Goal: Information Seeking & Learning: Learn about a topic

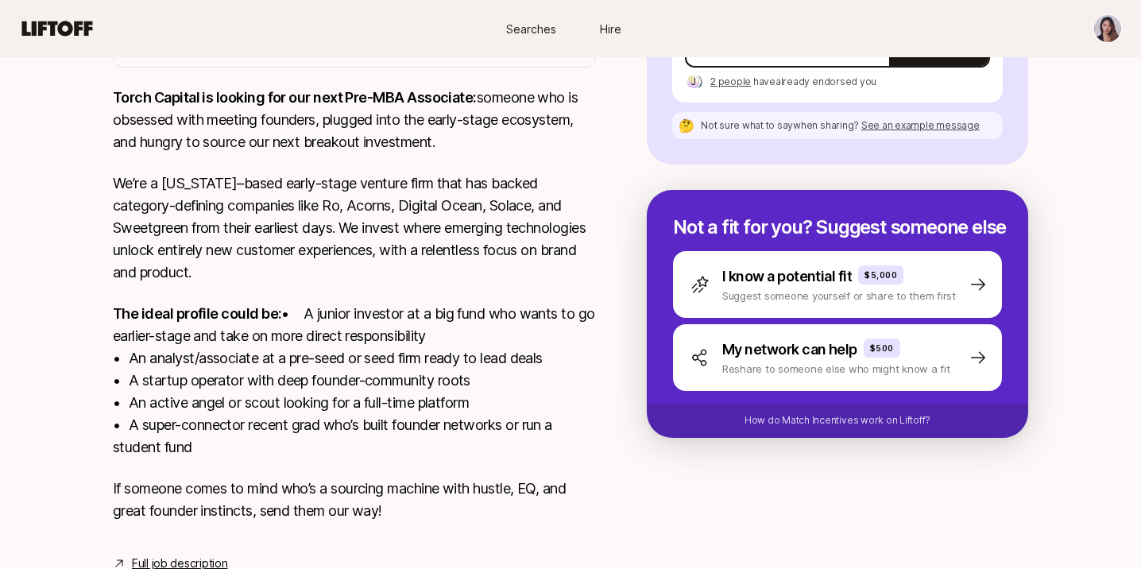
scroll to position [340, 0]
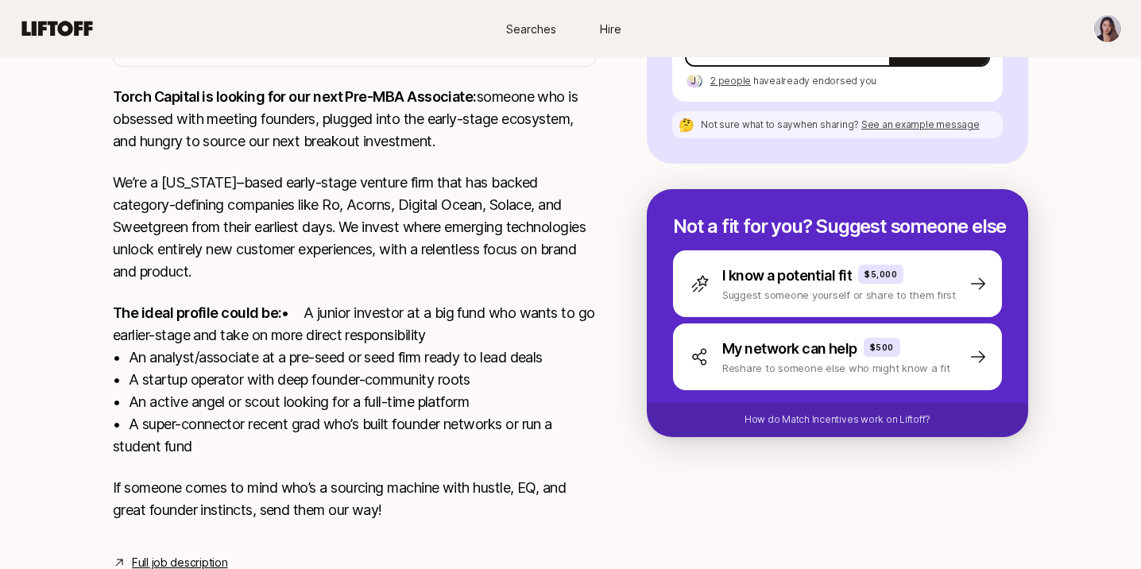
click at [382, 206] on p "We’re a [US_STATE]–based early-stage venture firm that has backed category-defi…" at bounding box center [354, 227] width 483 height 111
click at [382, 207] on p "We’re a [US_STATE]–based early-stage venture firm that has backed category-defi…" at bounding box center [354, 227] width 483 height 111
copy p "Acorns"
click at [454, 202] on p "We’re a [US_STATE]–based early-stage venture firm that has backed category-defi…" at bounding box center [354, 227] width 483 height 111
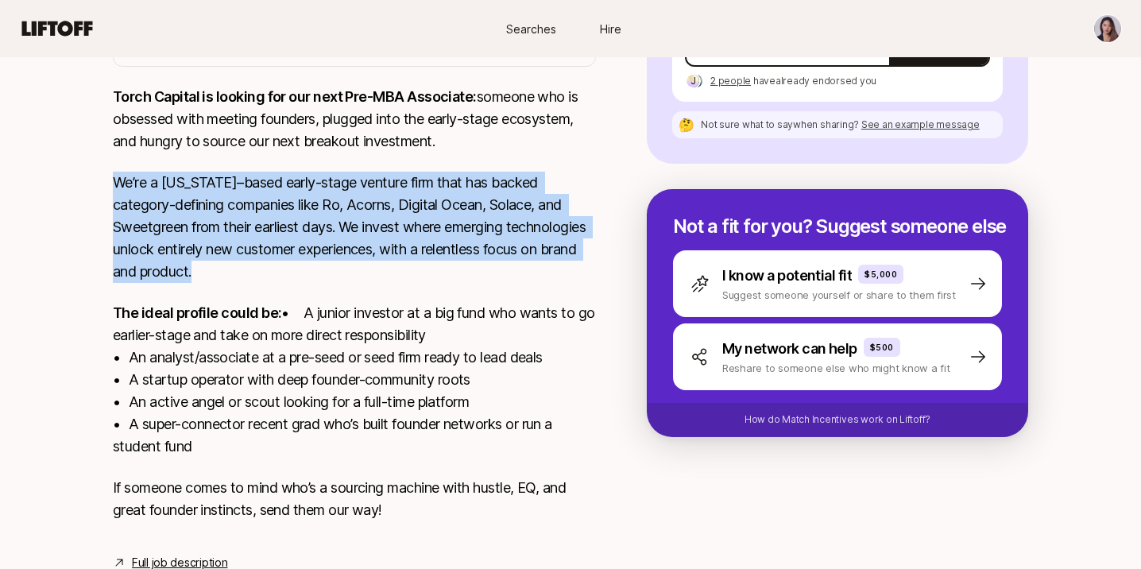
click at [454, 202] on p "We’re a [US_STATE]–based early-stage venture firm that has backed category-defi…" at bounding box center [354, 227] width 483 height 111
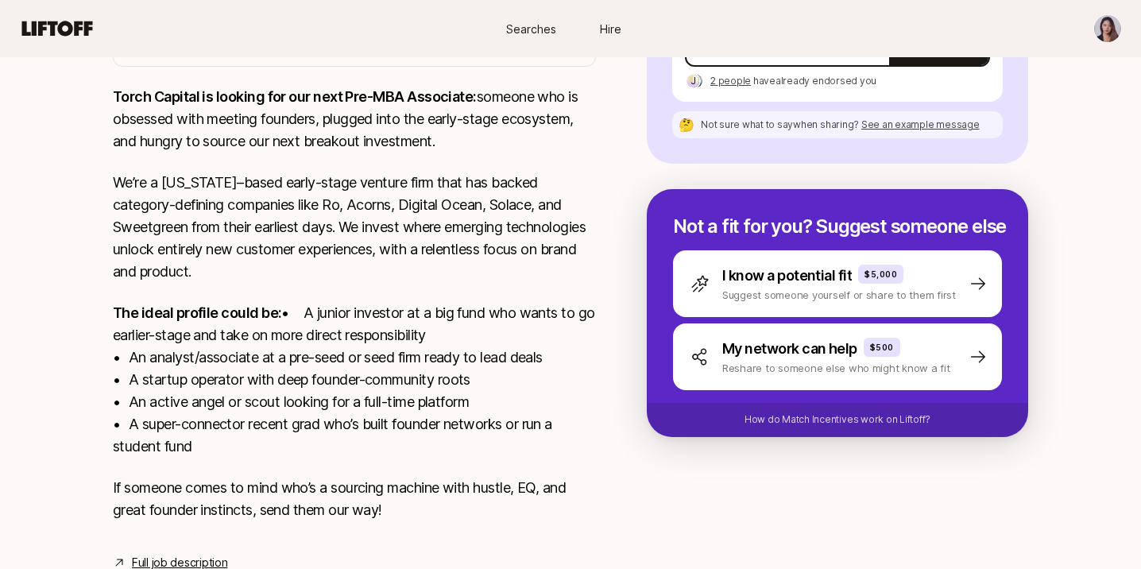
click at [203, 247] on p "We’re a [US_STATE]–based early-stage venture firm that has backed category-defi…" at bounding box center [354, 227] width 483 height 111
drag, startPoint x: 499, startPoint y: 207, endPoint x: 538, endPoint y: 207, distance: 38.9
click at [538, 207] on p "We’re a [US_STATE]–based early-stage venture firm that has backed category-defi…" at bounding box center [354, 227] width 483 height 111
copy p "Solace"
click at [373, 248] on p "We’re a [US_STATE]–based early-stage venture firm that has backed category-defi…" at bounding box center [354, 227] width 483 height 111
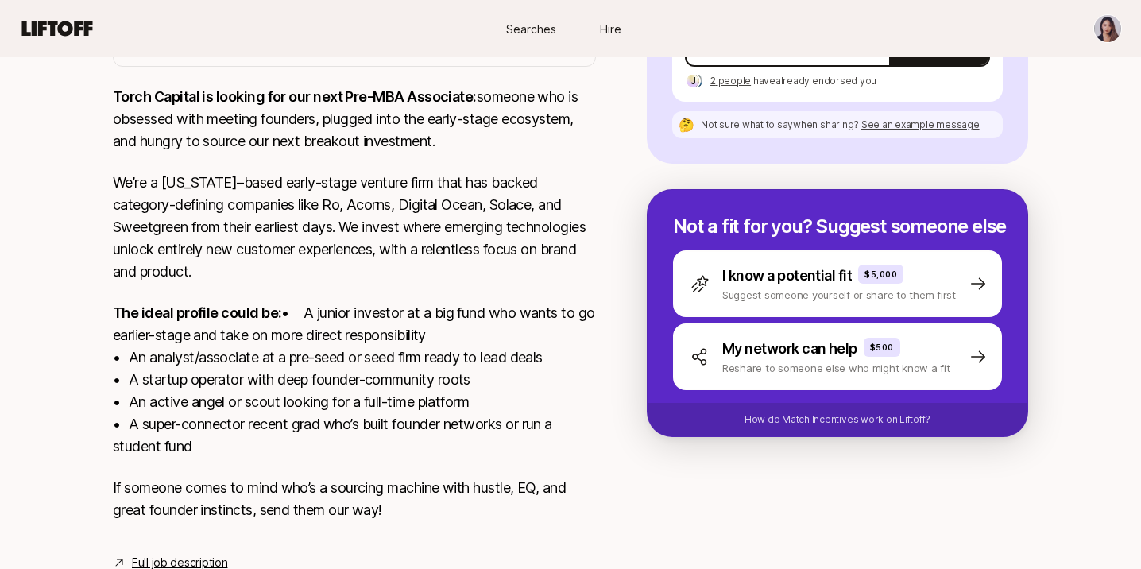
click at [373, 248] on p "We’re a [US_STATE]–based early-stage venture firm that has backed category-defi…" at bounding box center [354, 227] width 483 height 111
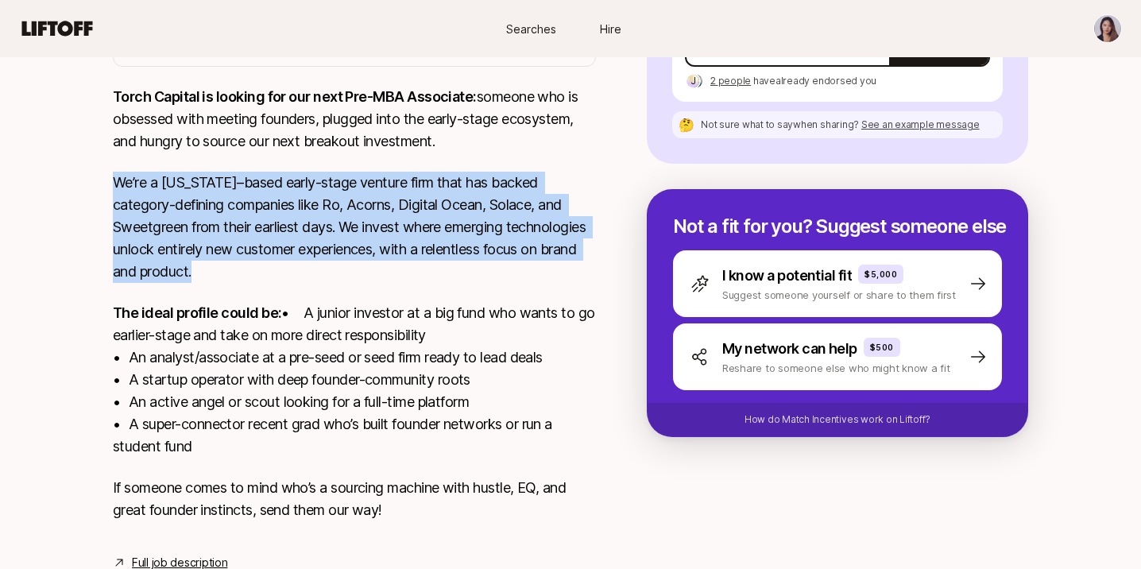
click at [373, 248] on p "We’re a [US_STATE]–based early-stage venture firm that has backed category-defi…" at bounding box center [354, 227] width 483 height 111
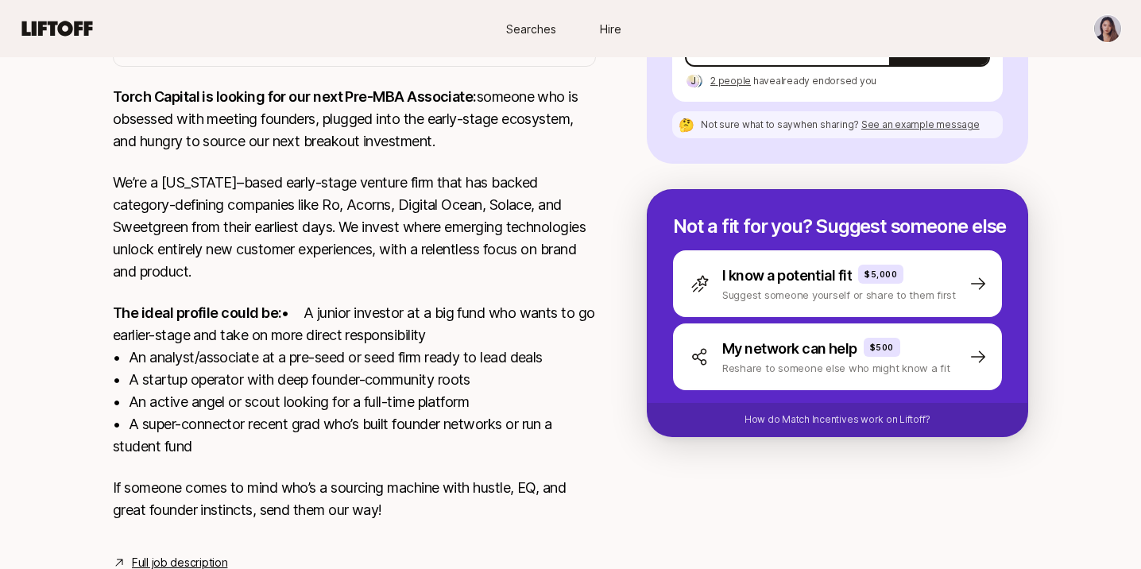
scroll to position [416, 0]
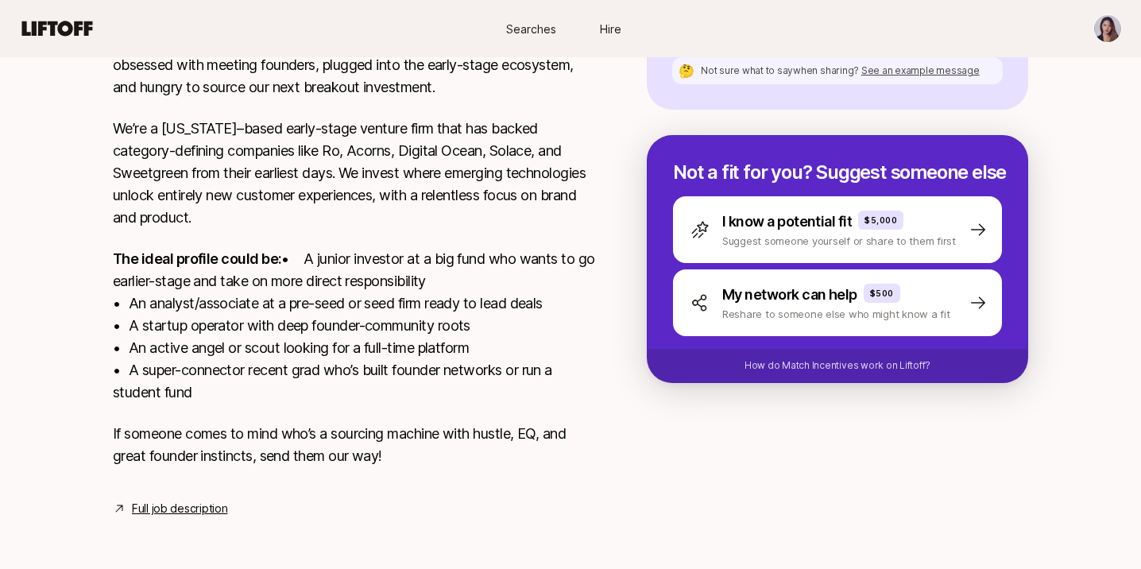
click at [350, 256] on p "The ideal profile could be: • A junior investor at a big fund who wants to go e…" at bounding box center [354, 326] width 483 height 156
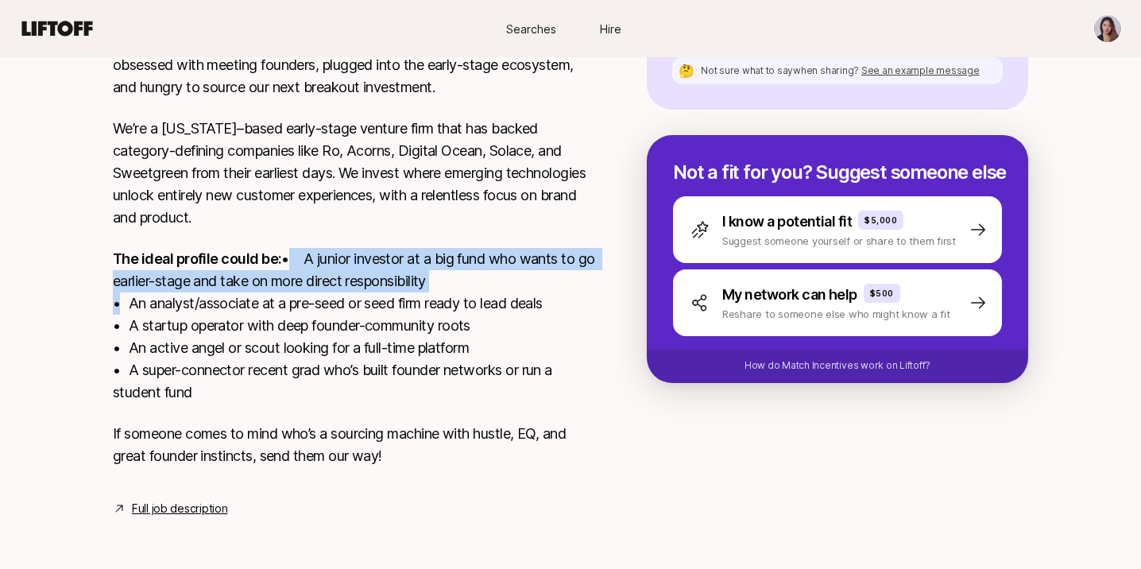
click at [350, 256] on p "The ideal profile could be: • A junior investor at a big fund who wants to go e…" at bounding box center [354, 326] width 483 height 156
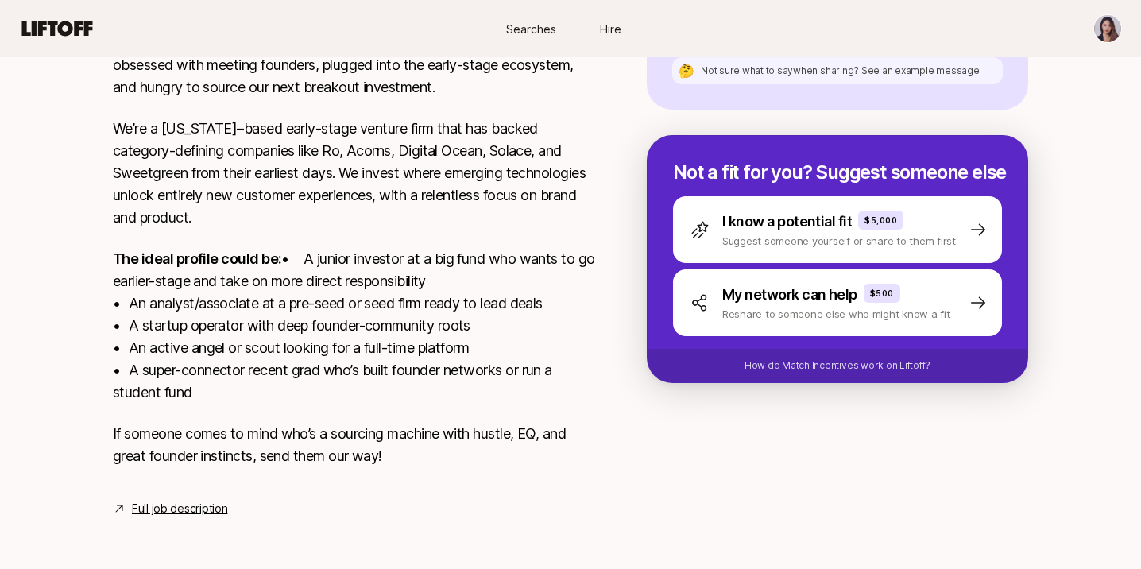
click at [350, 256] on p "The ideal profile could be: • A junior investor at a big fund who wants to go e…" at bounding box center [354, 326] width 483 height 156
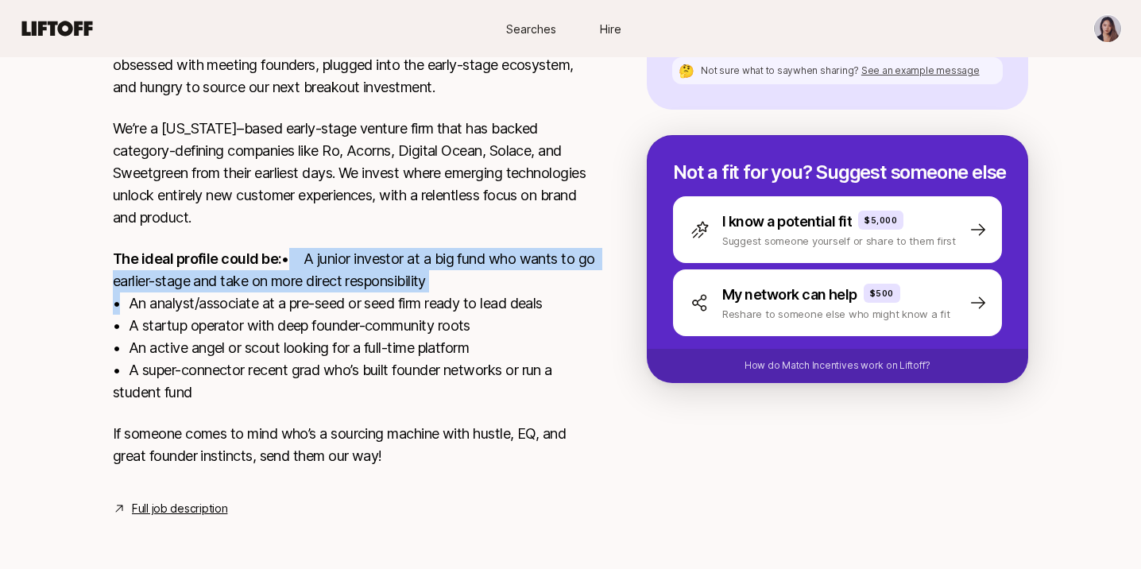
click at [350, 256] on p "The ideal profile could be: • A junior investor at a big fund who wants to go e…" at bounding box center [354, 326] width 483 height 156
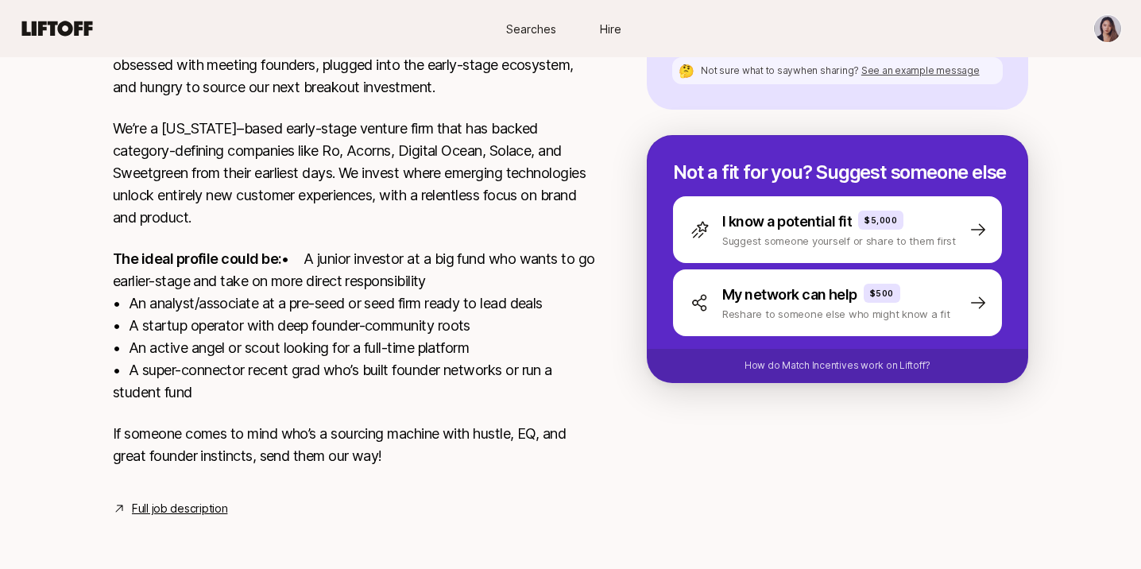
click at [350, 256] on p "The ideal profile could be: • A junior investor at a big fund who wants to go e…" at bounding box center [354, 326] width 483 height 156
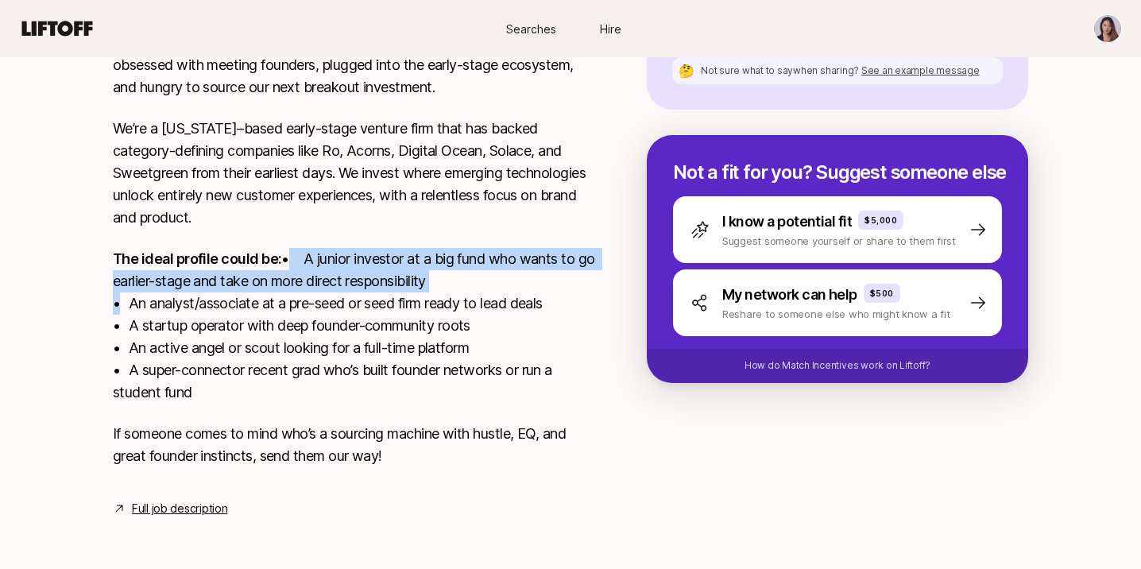
click at [350, 256] on p "The ideal profile could be: • A junior investor at a big fund who wants to go e…" at bounding box center [354, 326] width 483 height 156
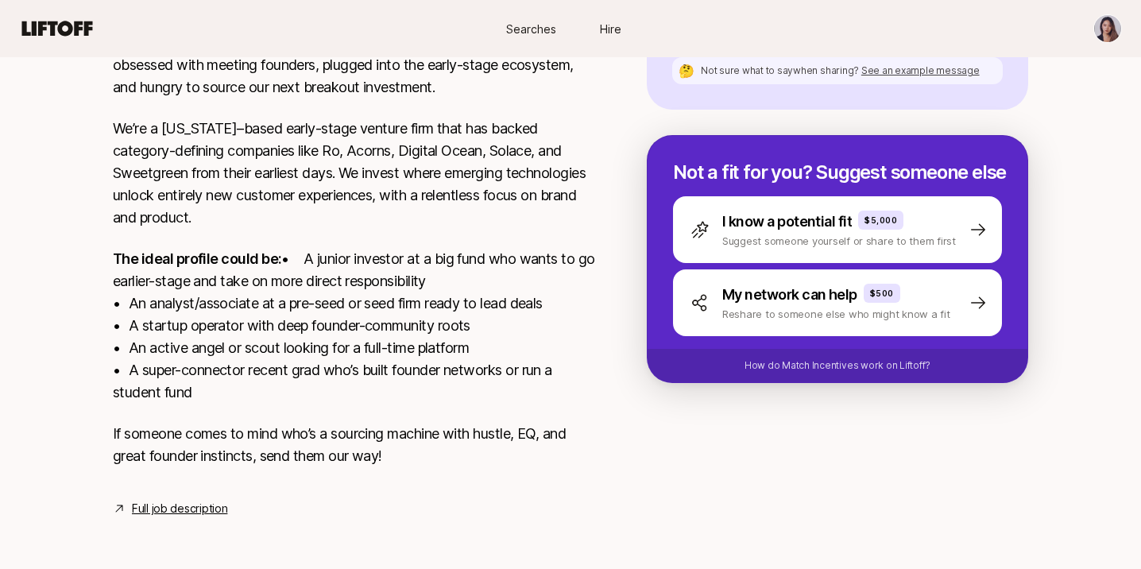
click at [350, 256] on p "The ideal profile could be: • A junior investor at a big fund who wants to go e…" at bounding box center [354, 326] width 483 height 156
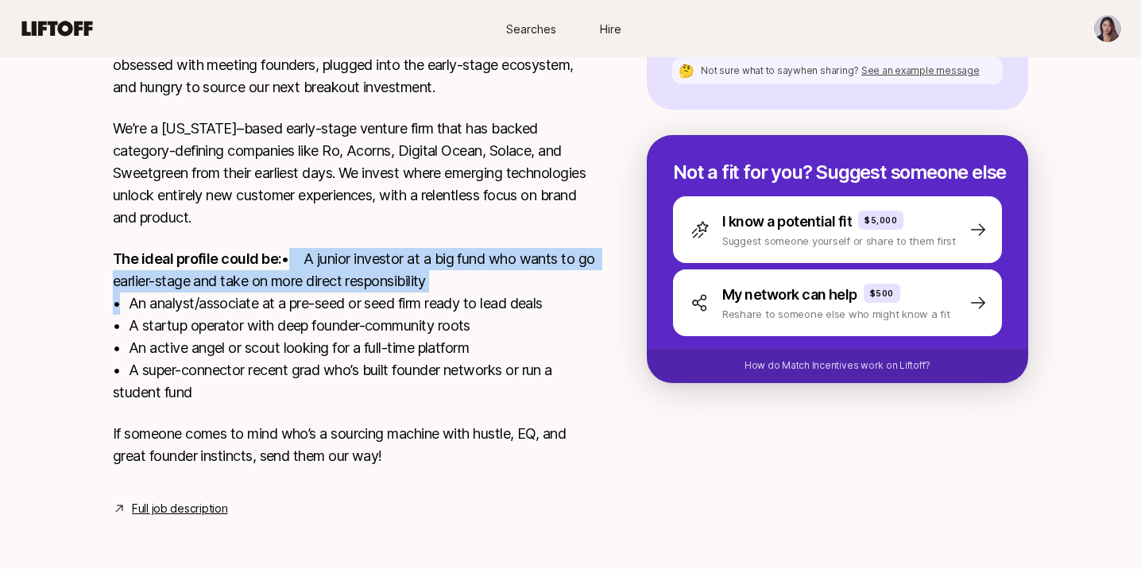
click at [320, 304] on p "The ideal profile could be: • A junior investor at a big fund who wants to go e…" at bounding box center [354, 326] width 483 height 156
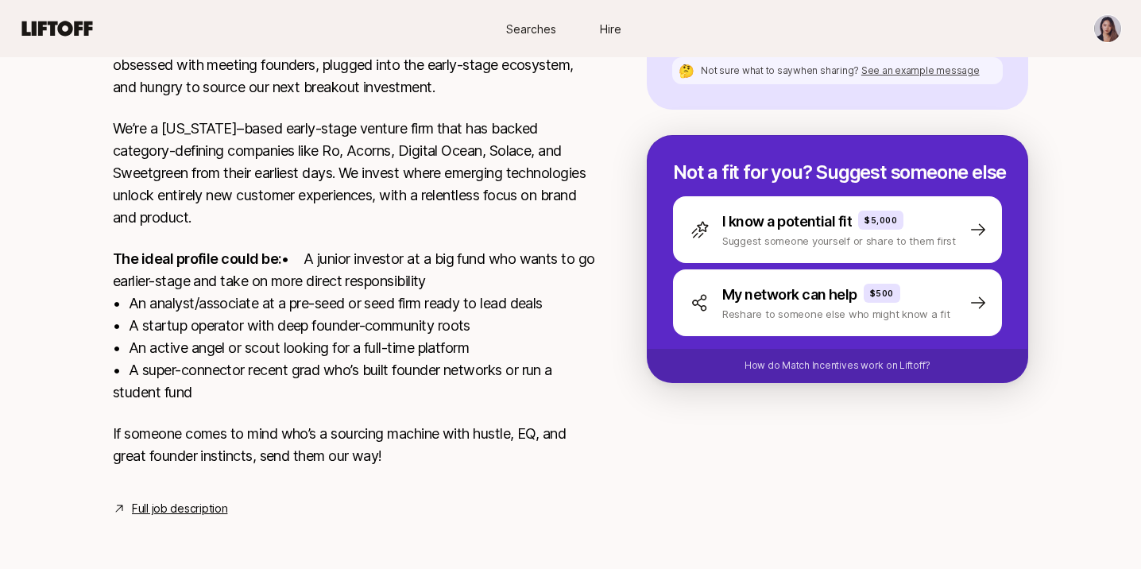
click at [320, 304] on p "The ideal profile could be: • A junior investor at a big fund who wants to go e…" at bounding box center [354, 326] width 483 height 156
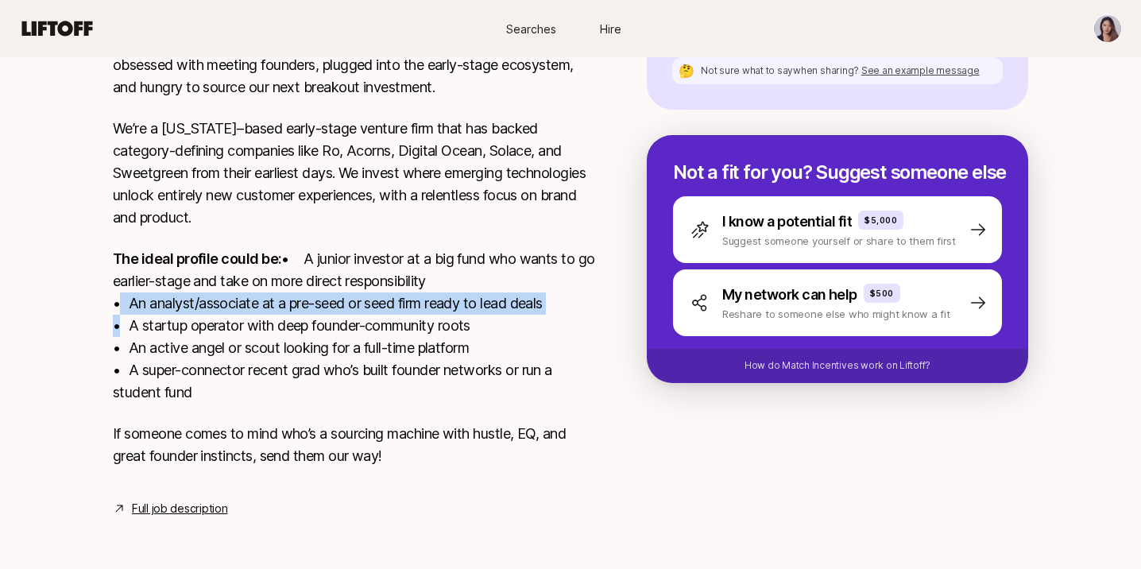
click at [173, 508] on link "Full job description" at bounding box center [179, 508] width 95 height 19
